Goal: Transaction & Acquisition: Book appointment/travel/reservation

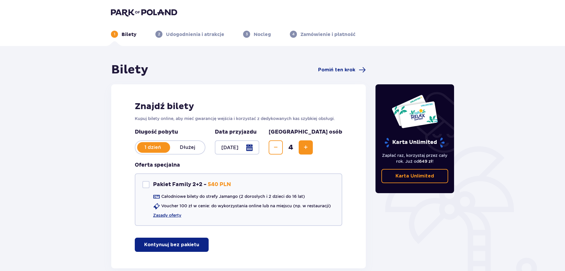
click at [126, 34] on p "Bilety" at bounding box center [129, 34] width 15 height 6
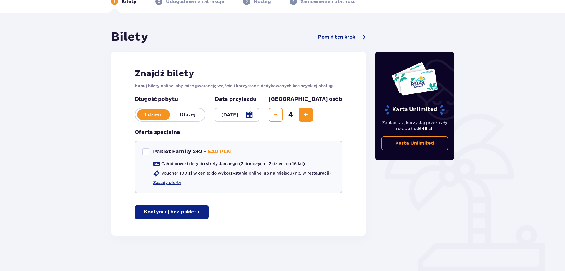
scroll to position [33, 0]
click at [180, 212] on p "Kontynuuj bez pakietu" at bounding box center [171, 211] width 55 height 6
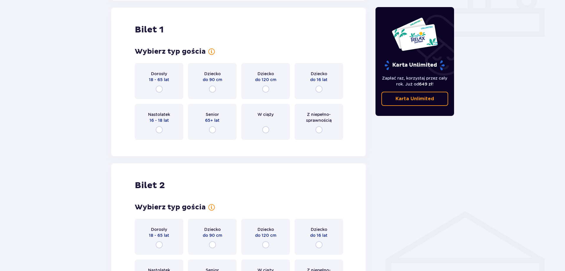
scroll to position [268, 0]
click at [158, 88] on input "radio" at bounding box center [159, 88] width 7 height 7
radio input "true"
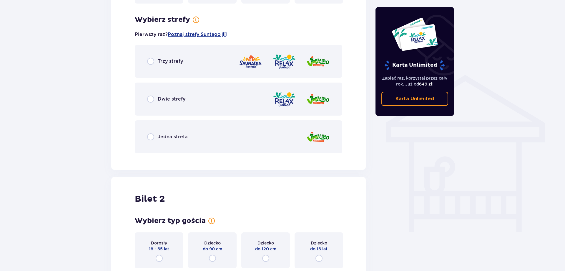
scroll to position [412, 0]
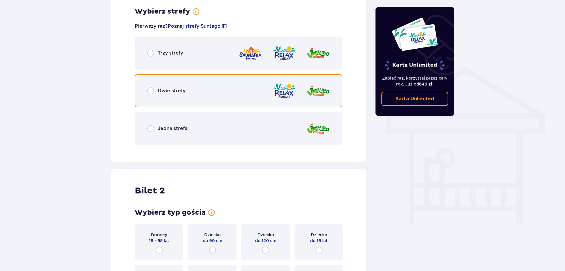
click at [150, 91] on input "radio" at bounding box center [150, 90] width 7 height 7
radio input "true"
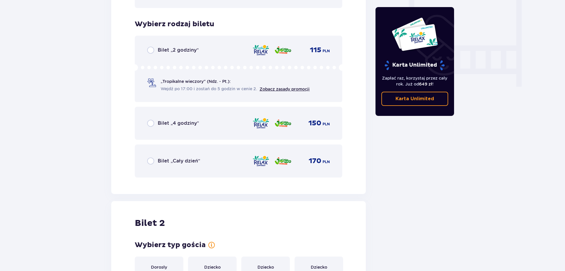
scroll to position [561, 0]
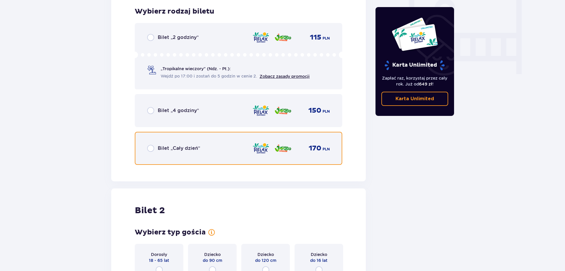
click at [151, 148] on input "radio" at bounding box center [150, 148] width 7 height 7
radio input "true"
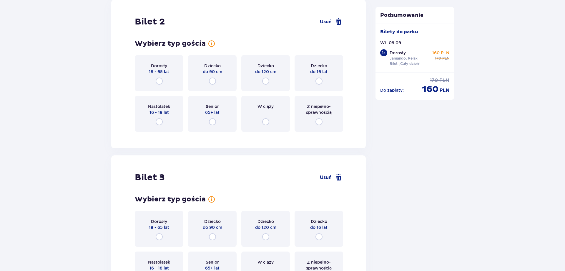
scroll to position [690, 0]
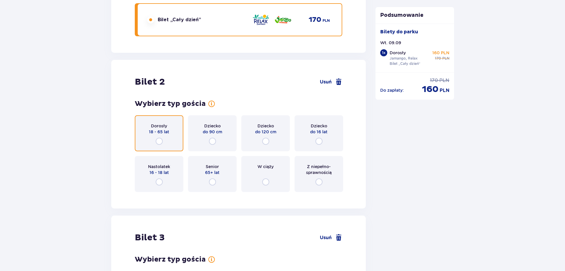
click at [158, 140] on input "radio" at bounding box center [159, 140] width 7 height 7
radio input "true"
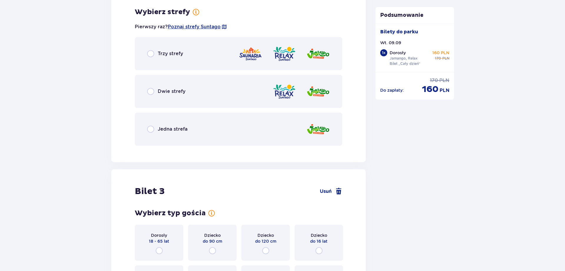
scroll to position [886, 0]
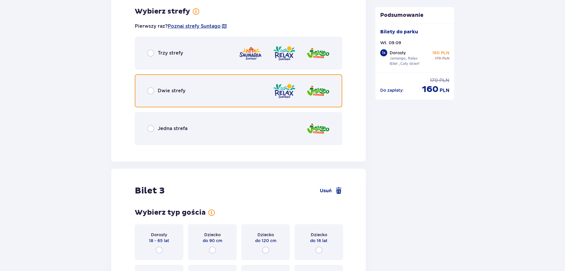
click at [150, 89] on input "radio" at bounding box center [150, 90] width 7 height 7
radio input "true"
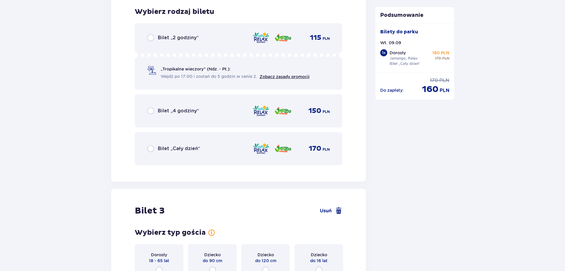
scroll to position [1036, 0]
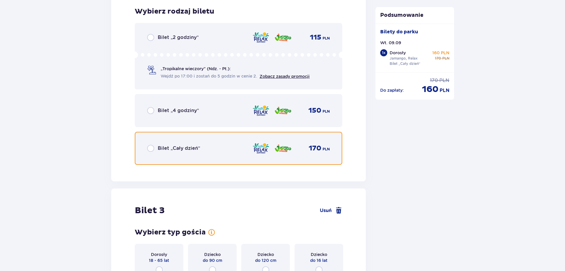
click at [151, 148] on input "radio" at bounding box center [150, 148] width 7 height 7
radio input "true"
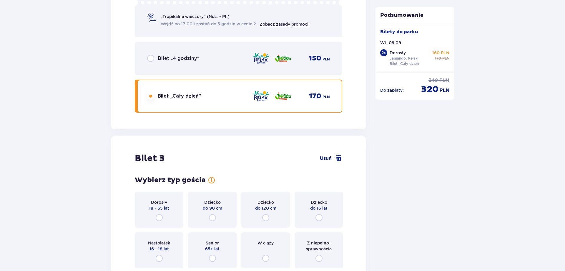
scroll to position [1217, 0]
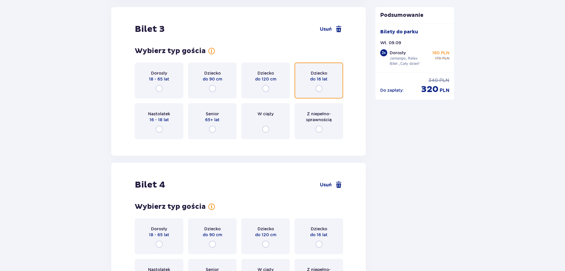
click at [319, 88] on input "radio" at bounding box center [319, 88] width 7 height 7
radio input "true"
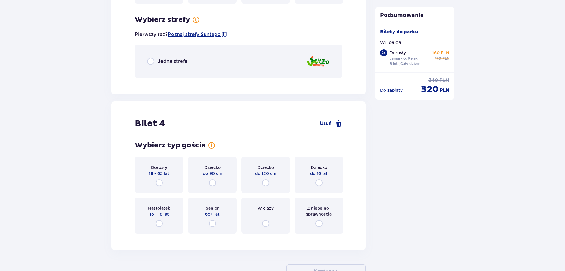
scroll to position [1360, 0]
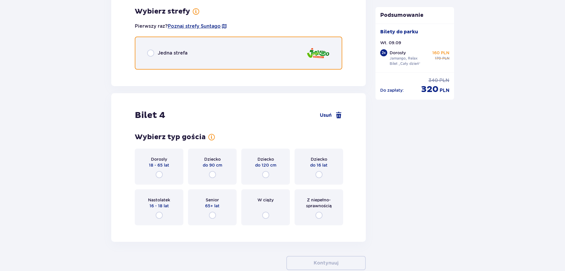
click at [153, 53] on input "radio" at bounding box center [150, 52] width 7 height 7
radio input "true"
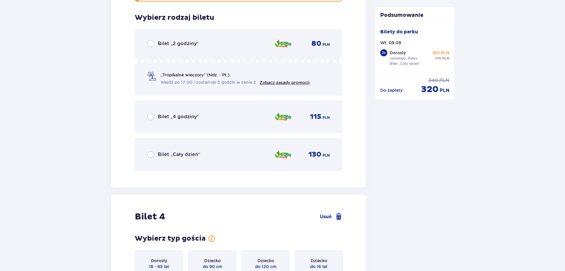
scroll to position [1434, 0]
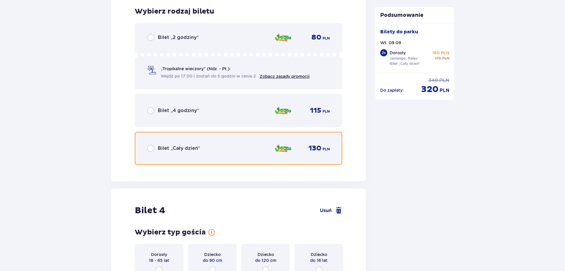
click at [151, 149] on input "radio" at bounding box center [150, 148] width 7 height 7
radio input "true"
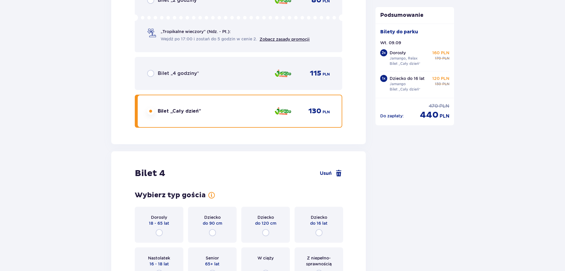
scroll to position [1564, 0]
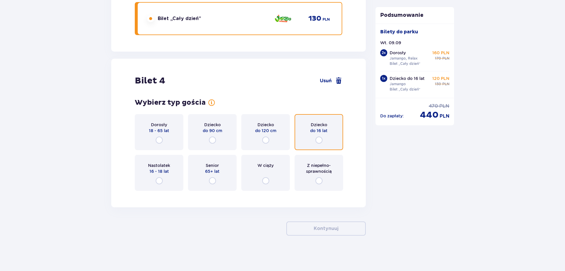
click at [321, 140] on input "radio" at bounding box center [319, 139] width 7 height 7
radio input "true"
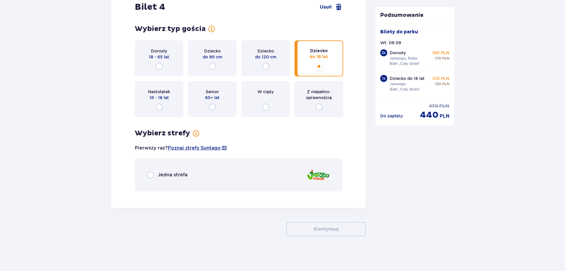
scroll to position [1638, 0]
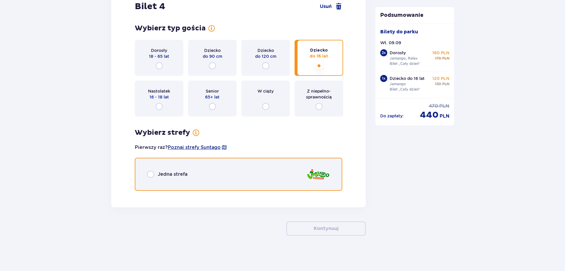
click at [149, 171] on input "radio" at bounding box center [150, 173] width 7 height 7
radio input "true"
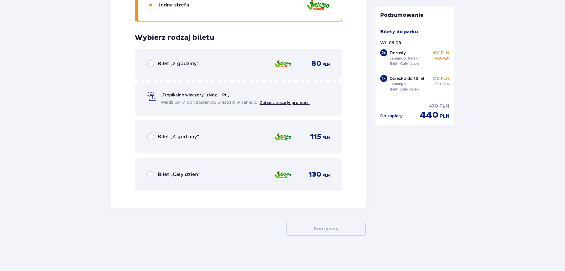
scroll to position [1808, 0]
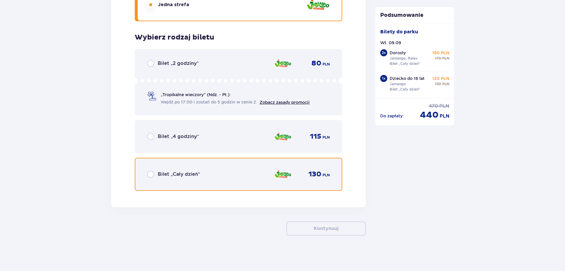
click at [150, 172] on input "radio" at bounding box center [150, 173] width 7 height 7
radio input "true"
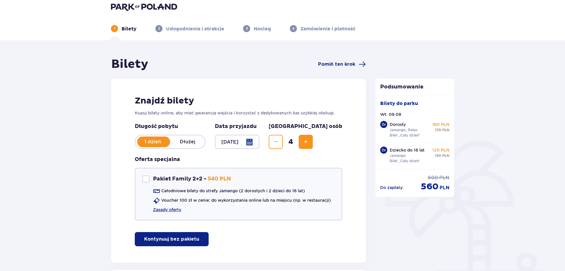
scroll to position [0, 0]
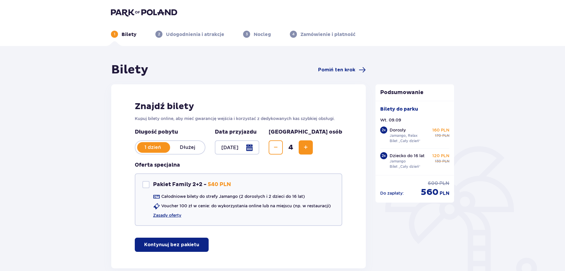
click at [259, 149] on div at bounding box center [237, 147] width 44 height 14
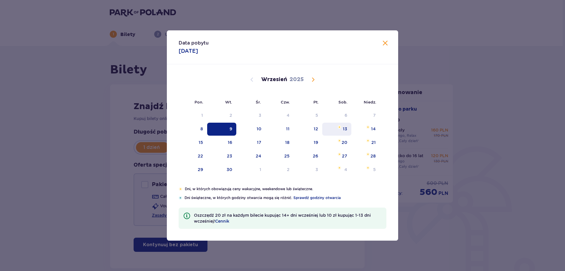
click at [346, 129] on div "13" at bounding box center [345, 129] width 4 height 6
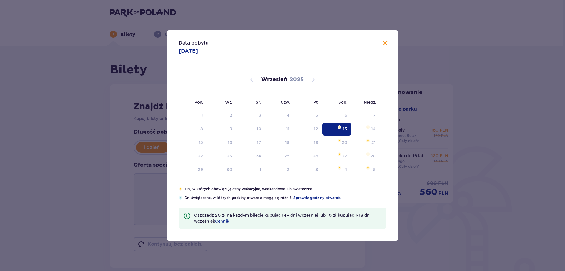
type input "[DATE]"
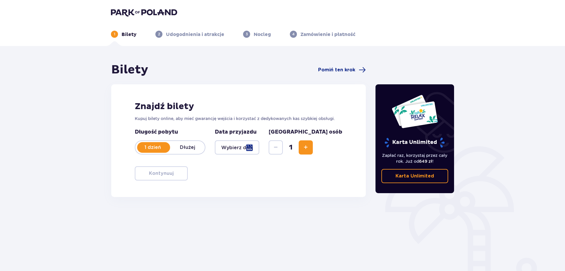
click at [309, 145] on span "Increase" at bounding box center [305, 147] width 7 height 7
click at [259, 147] on div at bounding box center [237, 147] width 44 height 14
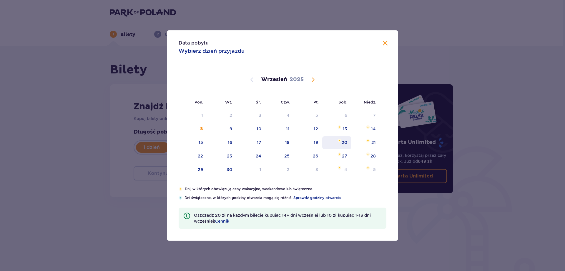
click at [342, 143] on div "20" at bounding box center [345, 142] width 6 height 6
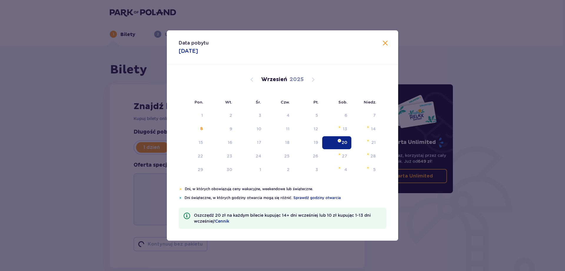
type input "[DATE]"
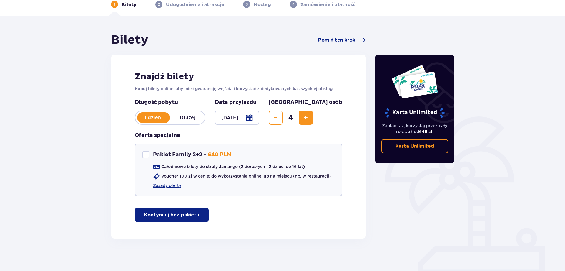
scroll to position [30, 0]
click at [170, 209] on button "Kontynuuj bez pakietu" at bounding box center [172, 214] width 74 height 14
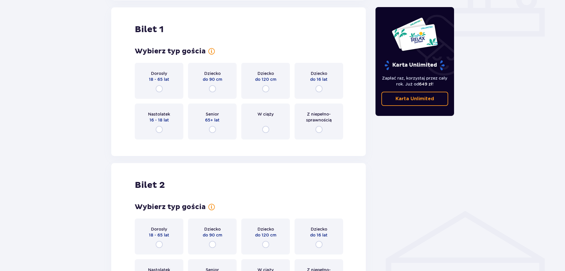
scroll to position [268, 0]
